Goal: Task Accomplishment & Management: Use online tool/utility

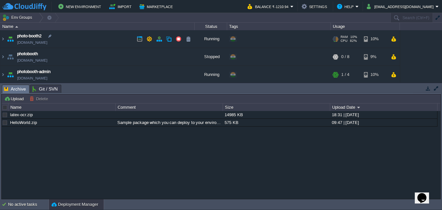
click at [79, 39] on td "photo-booth2 [DOMAIN_NAME]" at bounding box center [97, 39] width 194 height 18
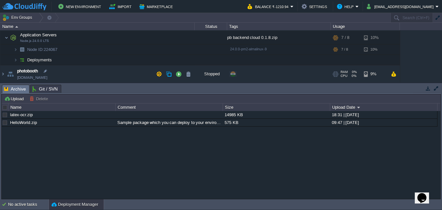
scroll to position [18, 0]
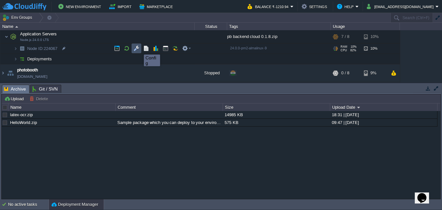
click at [138, 49] on button "button" at bounding box center [136, 48] width 6 height 6
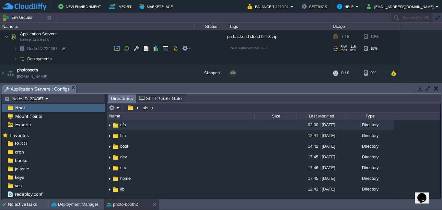
scroll to position [0, 0]
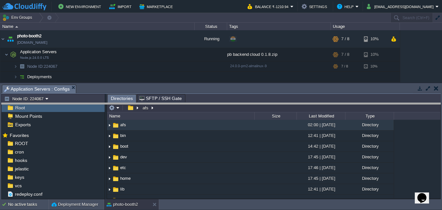
drag, startPoint x: 238, startPoint y: 87, endPoint x: 240, endPoint y: 107, distance: 19.2
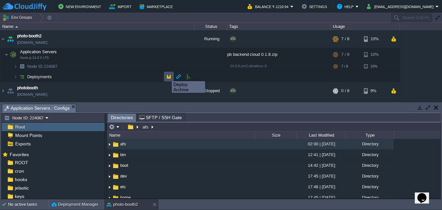
click at [167, 75] on button "button" at bounding box center [169, 77] width 6 height 6
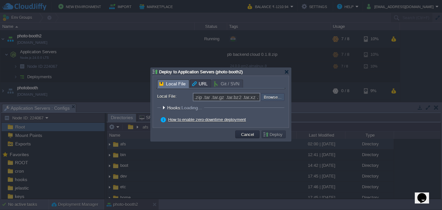
click at [276, 99] on input "file" at bounding box center [243, 97] width 82 height 8
type input "C:\fakepath\pb backend cloud 0.1.7.zip"
type input "pb backend cloud 0.1.7.zip"
click at [272, 135] on button "Deploy" at bounding box center [274, 134] width 22 height 6
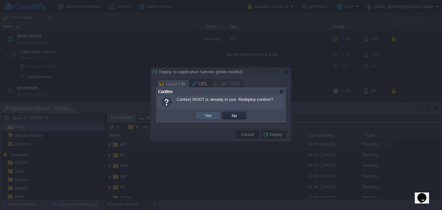
click at [203, 117] on button "Yes" at bounding box center [207, 115] width 11 height 6
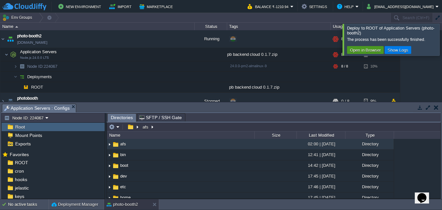
click at [363, 48] on button "Open in Browser" at bounding box center [365, 50] width 35 height 6
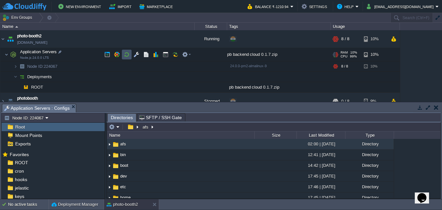
click at [125, 56] on button "button" at bounding box center [127, 55] width 6 height 6
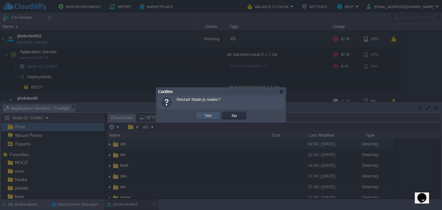
click at [204, 117] on button "Yes" at bounding box center [207, 115] width 11 height 6
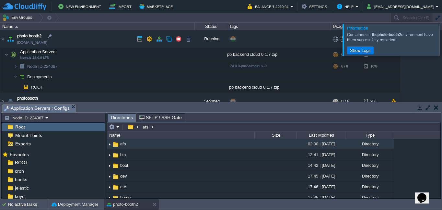
click at [43, 41] on link "[DOMAIN_NAME]" at bounding box center [32, 42] width 30 height 6
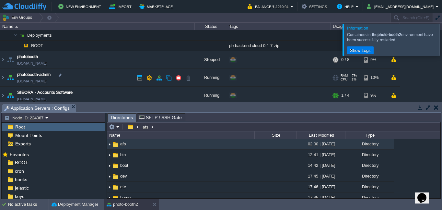
scroll to position [44, 0]
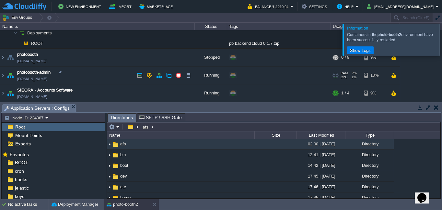
click at [47, 80] on link "[DOMAIN_NAME]" at bounding box center [32, 78] width 30 height 6
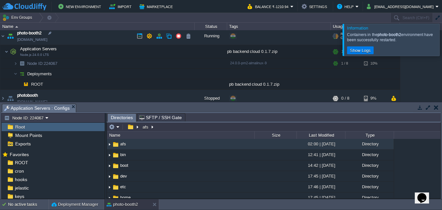
scroll to position [0, 0]
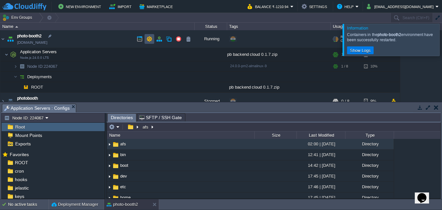
click at [149, 39] on button "button" at bounding box center [149, 39] width 6 height 6
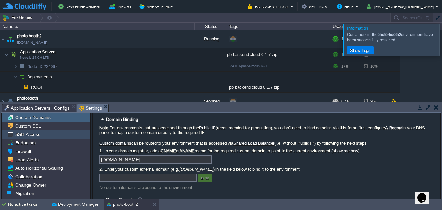
click at [25, 133] on span "SSH Access" at bounding box center [27, 134] width 27 height 6
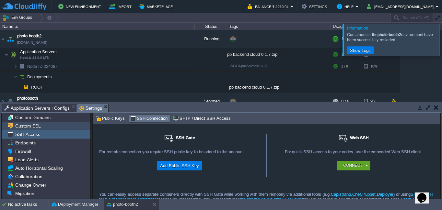
click at [24, 128] on span "Custom SSL" at bounding box center [28, 126] width 28 height 6
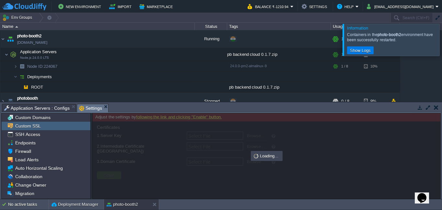
type input "Select File"
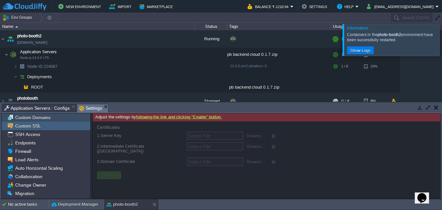
click at [26, 115] on span "Custom Domains" at bounding box center [33, 117] width 38 height 6
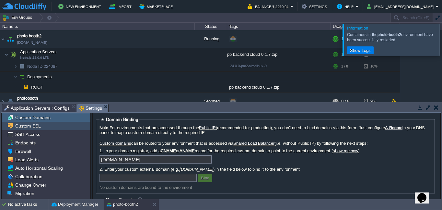
click at [26, 128] on span "Custom SSL" at bounding box center [28, 126] width 28 height 6
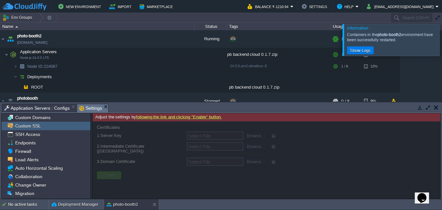
click at [434, 109] on button "button" at bounding box center [436, 107] width 5 height 6
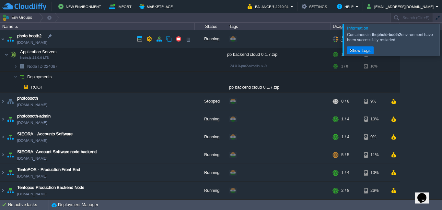
click at [23, 44] on link "[DOMAIN_NAME]" at bounding box center [32, 42] width 30 height 6
click at [442, 43] on div at bounding box center [450, 40] width 0 height 32
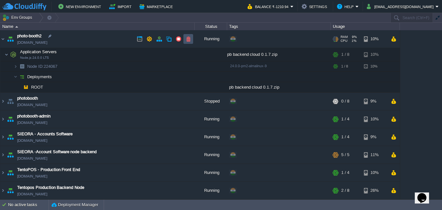
click at [188, 41] on button "button" at bounding box center [188, 39] width 6 height 6
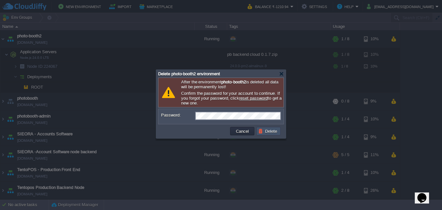
click at [269, 133] on button "Delete" at bounding box center [268, 131] width 21 height 6
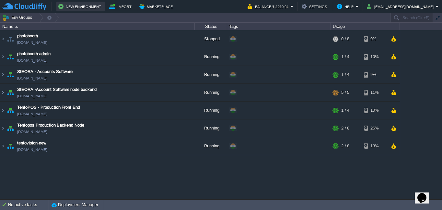
click at [73, 6] on button "New Environment" at bounding box center [80, 7] width 45 height 8
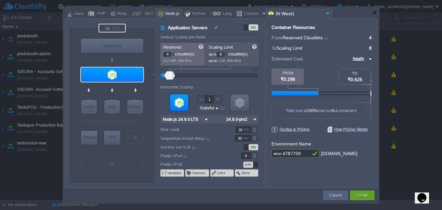
click at [110, 29] on div at bounding box center [111, 28] width 27 height 9
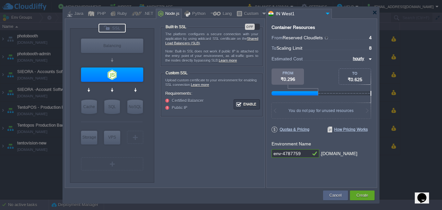
click at [249, 27] on div "OFF" at bounding box center [250, 27] width 10 height 6
click at [304, 154] on input "env-4787759" at bounding box center [290, 153] width 39 height 8
type input "e"
paste input "photo-booth2"
type input "photo-booth2"
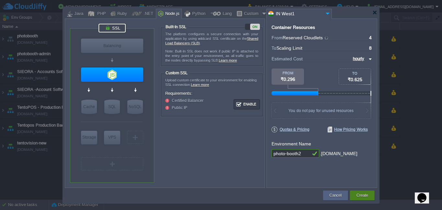
click at [357, 196] on button "Create" at bounding box center [362, 195] width 12 height 6
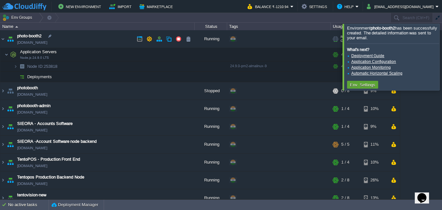
click at [47, 42] on link "[DOMAIN_NAME]" at bounding box center [32, 42] width 30 height 6
click at [170, 78] on button "button" at bounding box center [169, 77] width 6 height 6
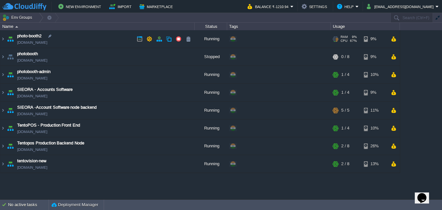
click at [120, 36] on td "photo-booth2 [DOMAIN_NAME]" at bounding box center [97, 39] width 194 height 18
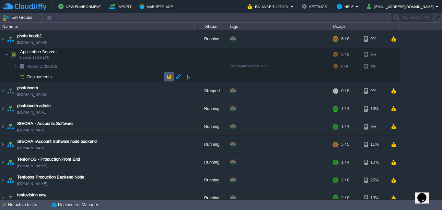
click at [166, 80] on td at bounding box center [169, 77] width 10 height 10
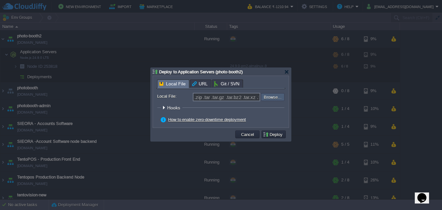
click at [266, 97] on input "file" at bounding box center [243, 97] width 82 height 8
type input "C:\fakepath\pb backend cloud 0.1.7.zip"
type input "pb backend cloud 0.1.7.zip"
click at [269, 133] on button "Deploy" at bounding box center [274, 134] width 22 height 6
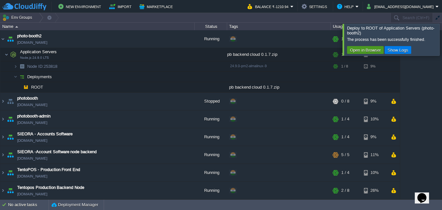
click at [364, 49] on button "Open in Browser" at bounding box center [365, 50] width 35 height 6
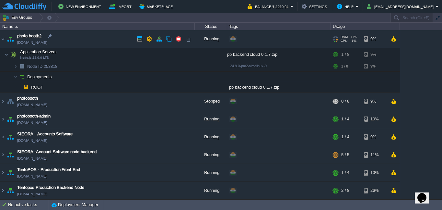
click at [47, 44] on link "[DOMAIN_NAME]" at bounding box center [32, 42] width 30 height 6
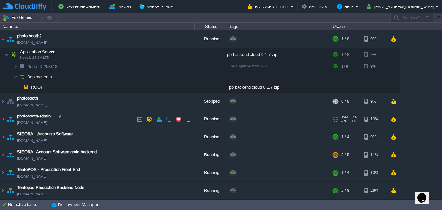
click at [93, 121] on td "photobooth-admin photobooth-admin.cloudjiffy.net" at bounding box center [97, 119] width 194 height 18
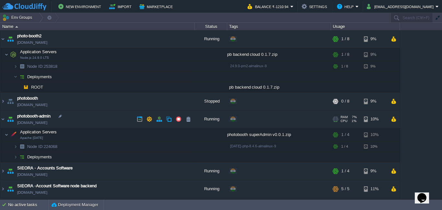
click at [47, 122] on link "[DOMAIN_NAME]" at bounding box center [32, 122] width 30 height 6
